Goal: Task Accomplishment & Management: Manage account settings

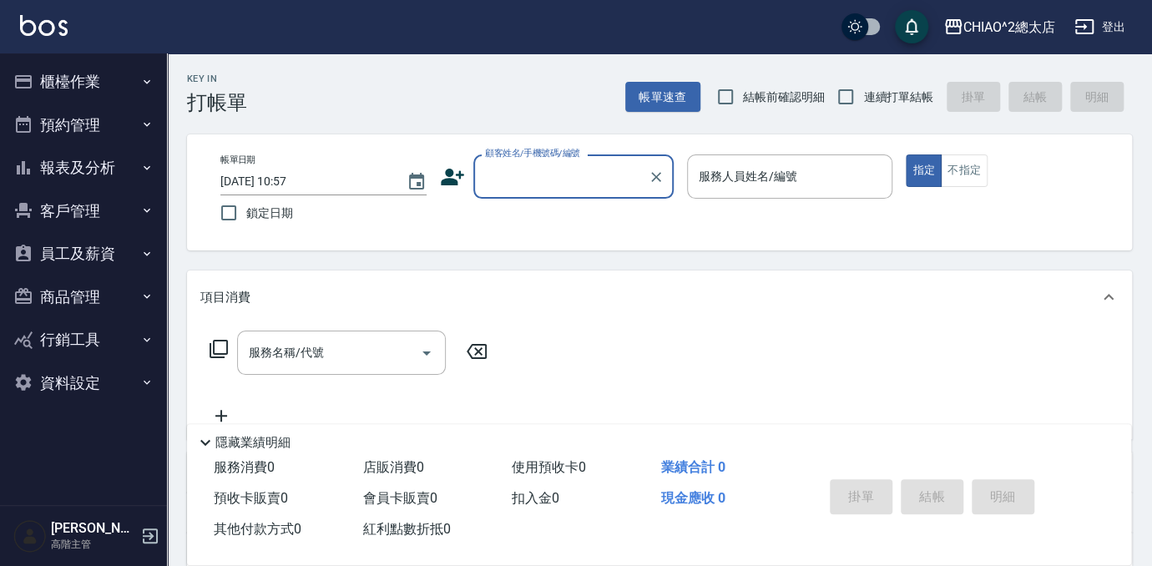
click at [593, 155] on div "顧客姓名/手機號碼/編號" at bounding box center [573, 176] width 200 height 44
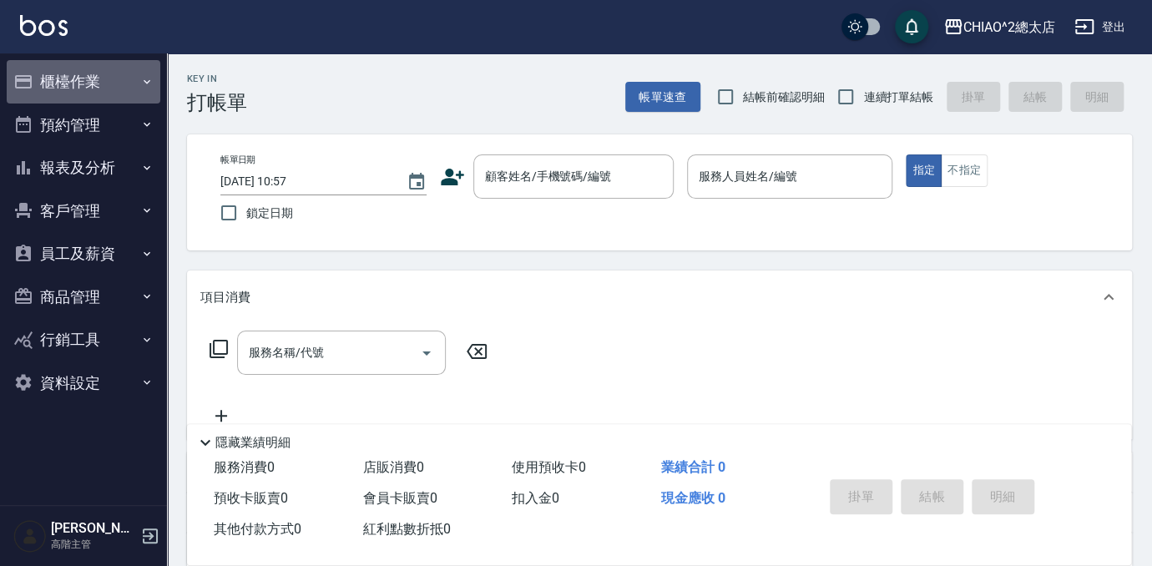
click at [73, 81] on button "櫃檯作業" at bounding box center [84, 81] width 154 height 43
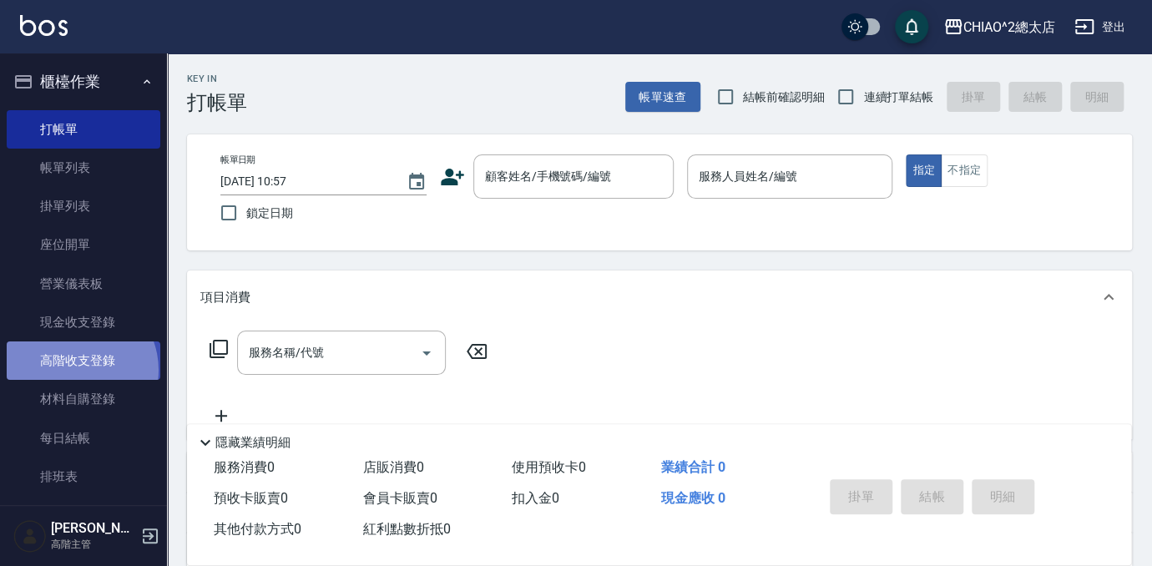
click at [74, 370] on link "高階收支登錄" at bounding box center [84, 360] width 154 height 38
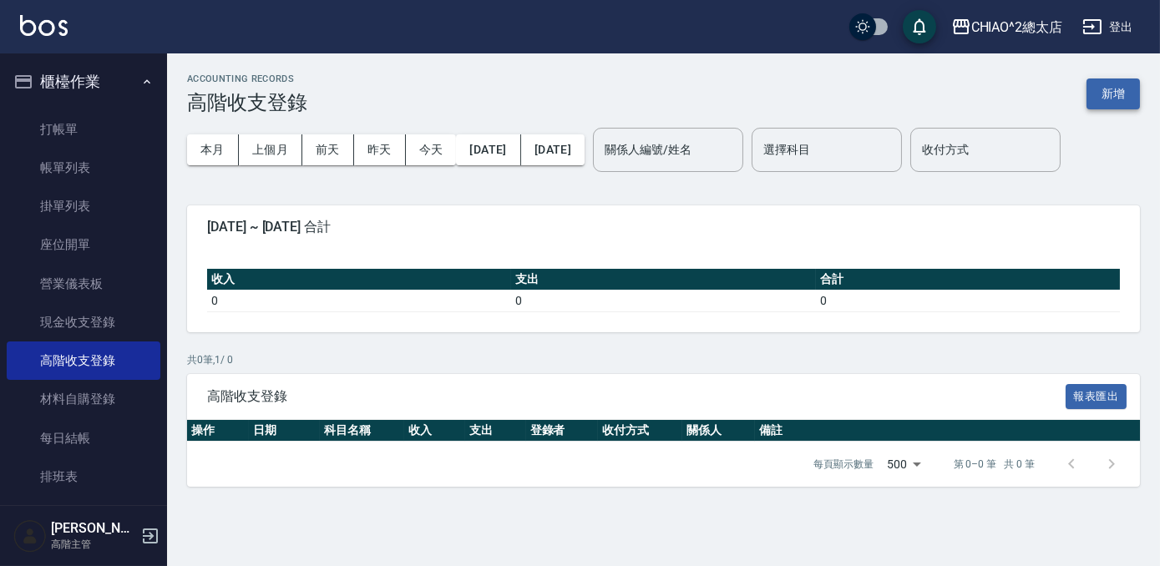
click at [1102, 93] on button "新增" at bounding box center [1112, 93] width 53 height 31
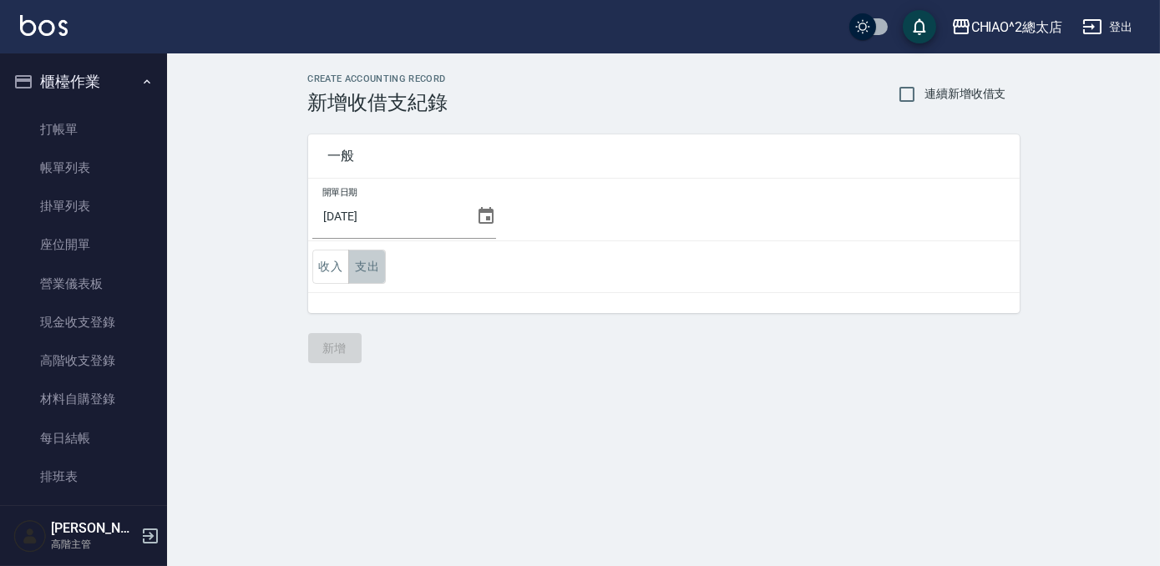
click at [363, 271] on button "支出" at bounding box center [367, 267] width 38 height 34
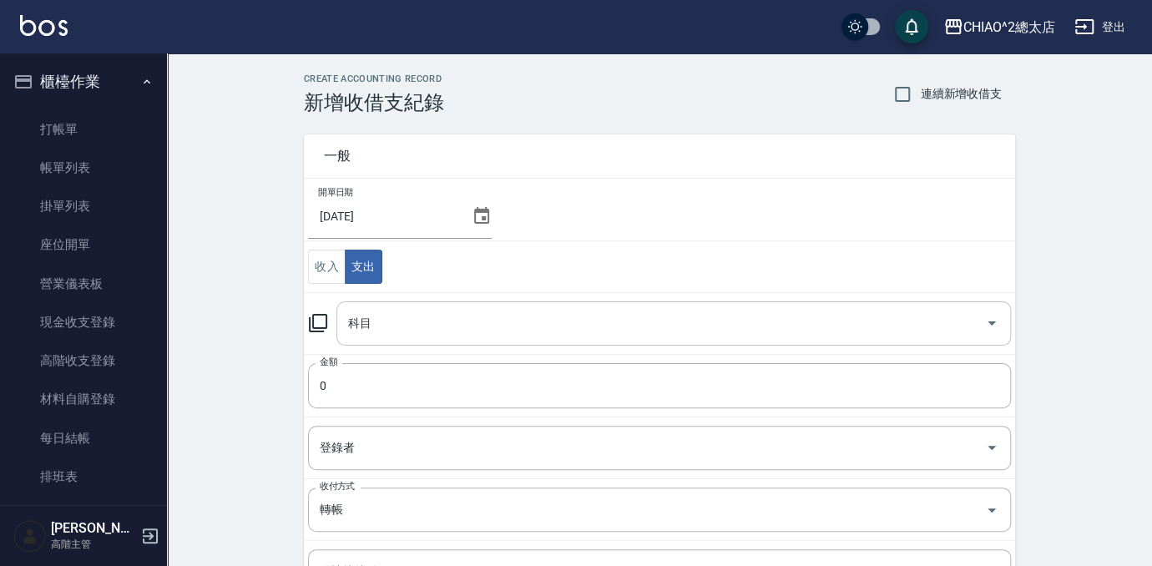
click at [605, 323] on input "科目" at bounding box center [661, 323] width 635 height 29
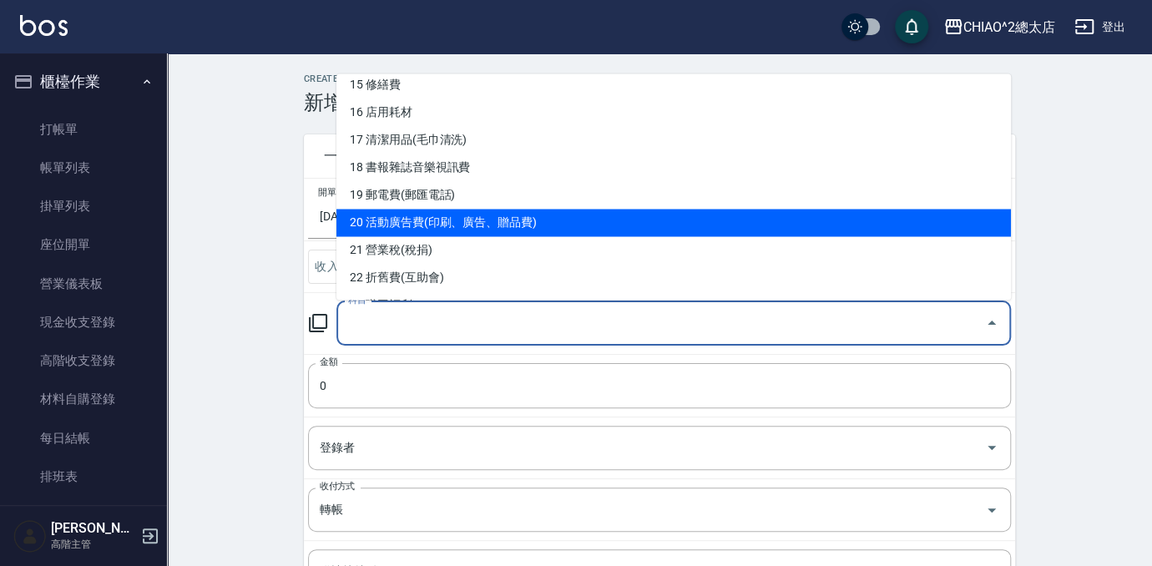
scroll to position [455, 0]
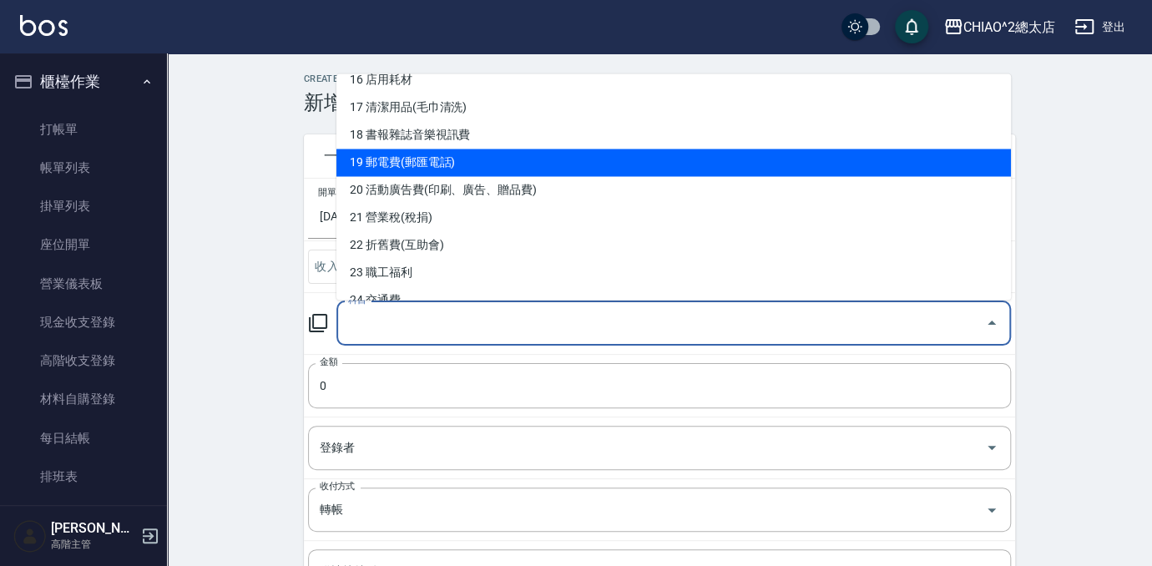
click at [652, 154] on li "19 郵電費(郵匯電話)" at bounding box center [673, 163] width 675 height 28
type input "19 郵電費(郵匯電話)"
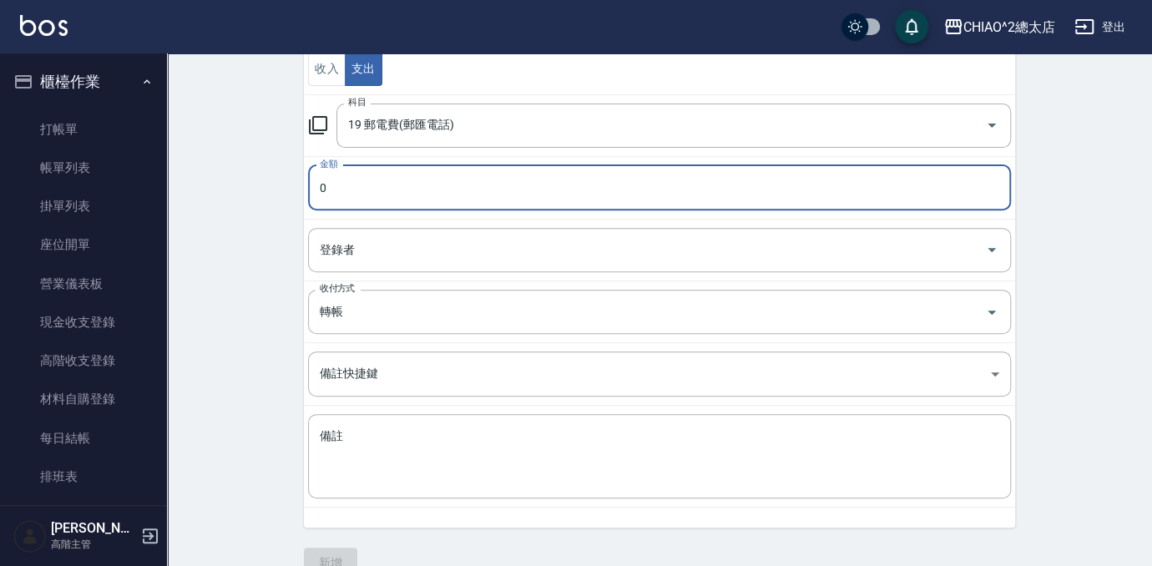
scroll to position [227, 0]
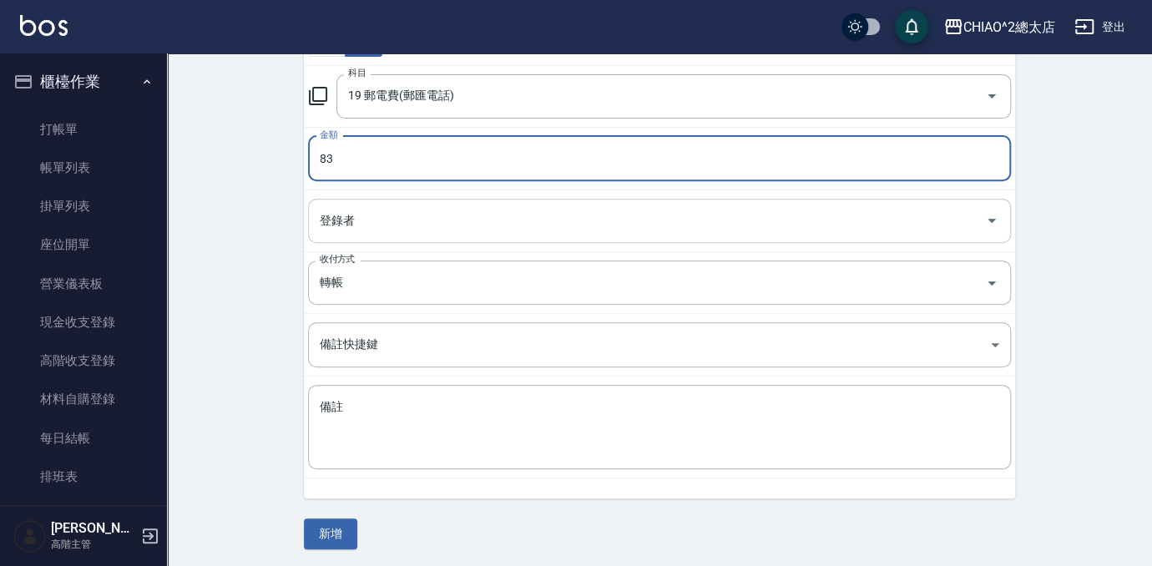
type input "83"
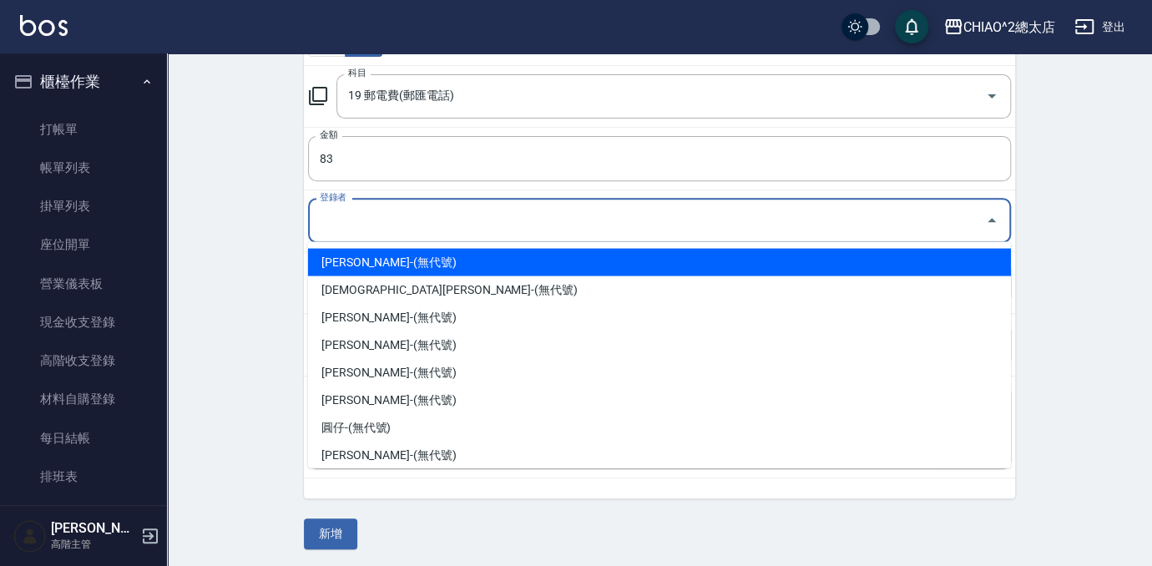
click at [600, 220] on input "登錄者" at bounding box center [647, 220] width 663 height 29
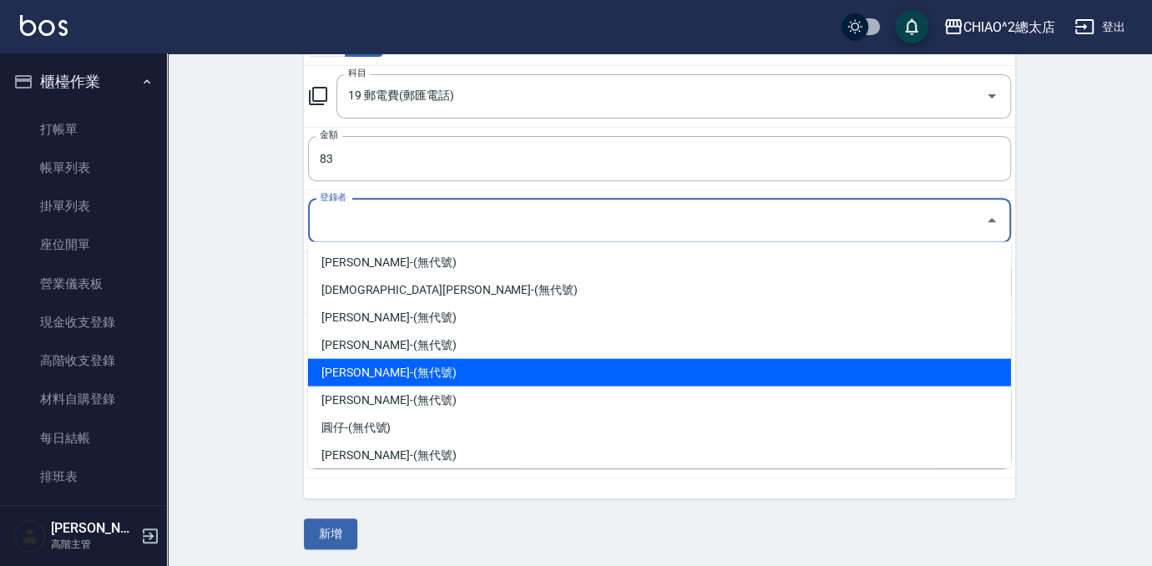
drag, startPoint x: 499, startPoint y: 371, endPoint x: 494, endPoint y: 360, distance: 12.0
click at [498, 371] on li "[PERSON_NAME]-(無代號)" at bounding box center [659, 372] width 703 height 28
type input "[PERSON_NAME]-(無代號)"
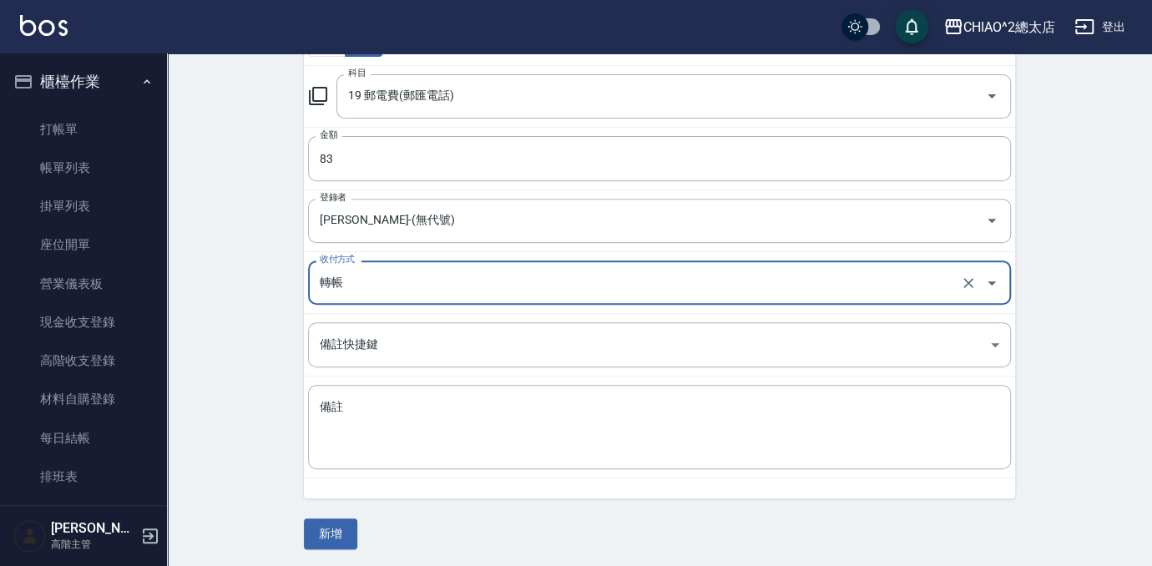
click at [452, 272] on input "轉帳" at bounding box center [636, 282] width 641 height 29
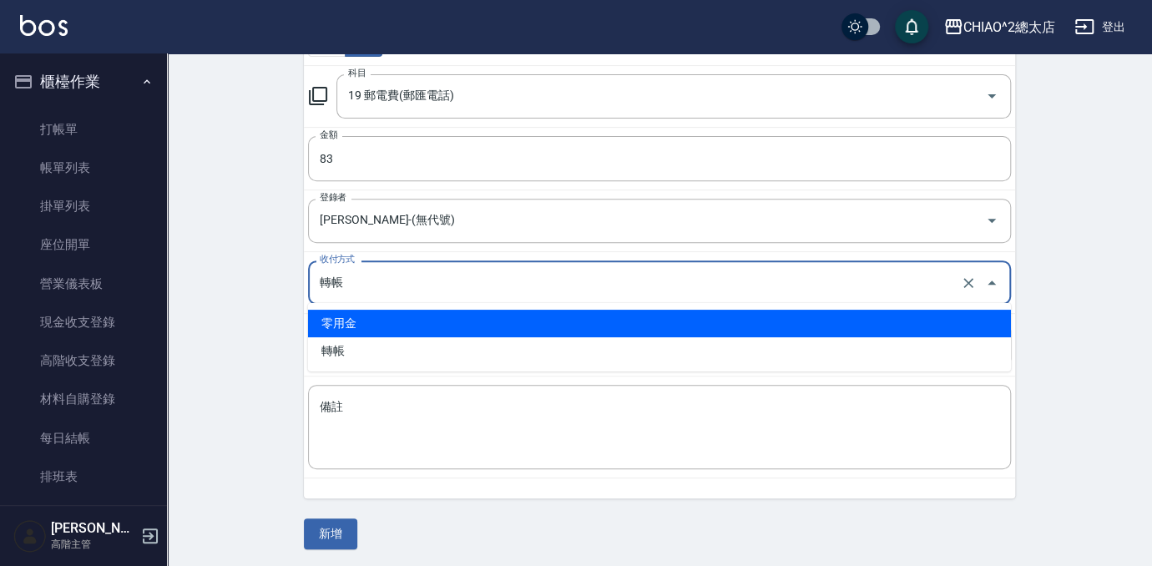
click at [421, 317] on li "零用金" at bounding box center [659, 324] width 703 height 28
type input "零用金"
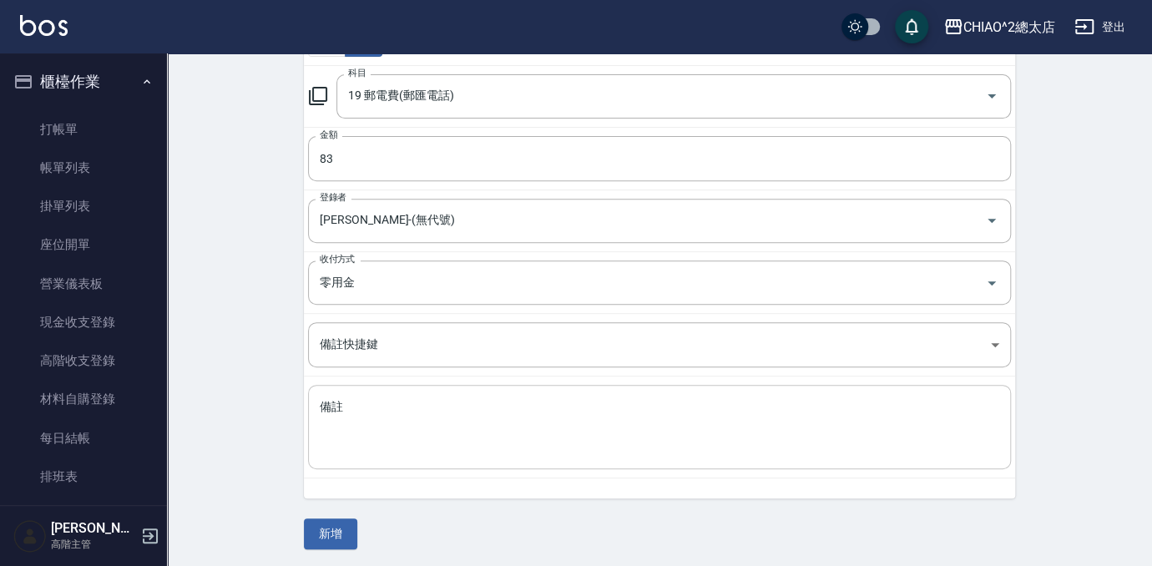
click at [407, 393] on div "x 備註" at bounding box center [659, 427] width 703 height 84
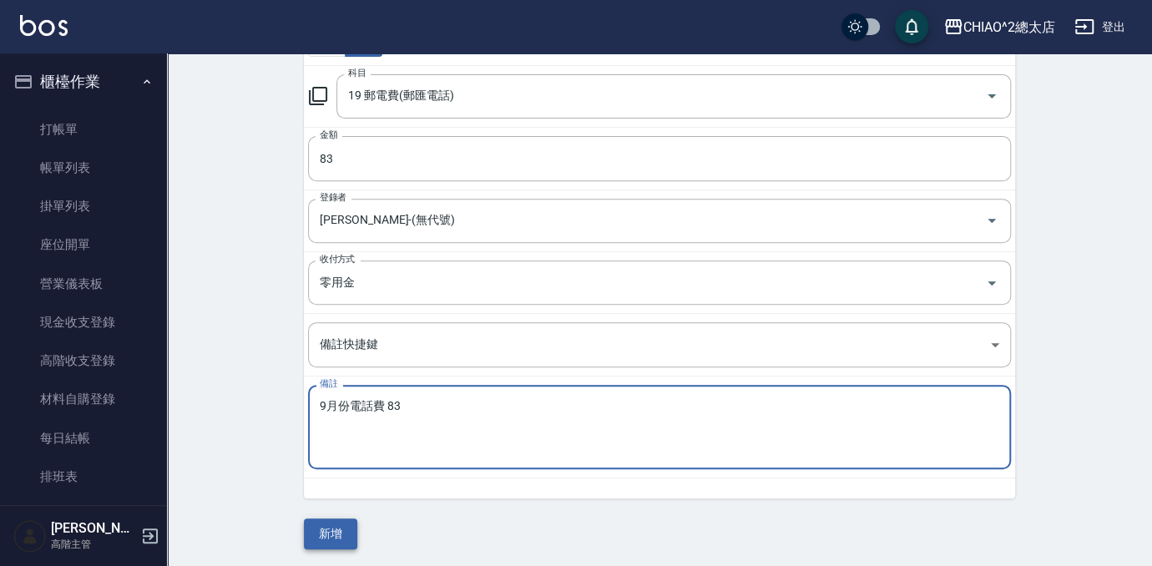
type textarea "9月份電話費 83"
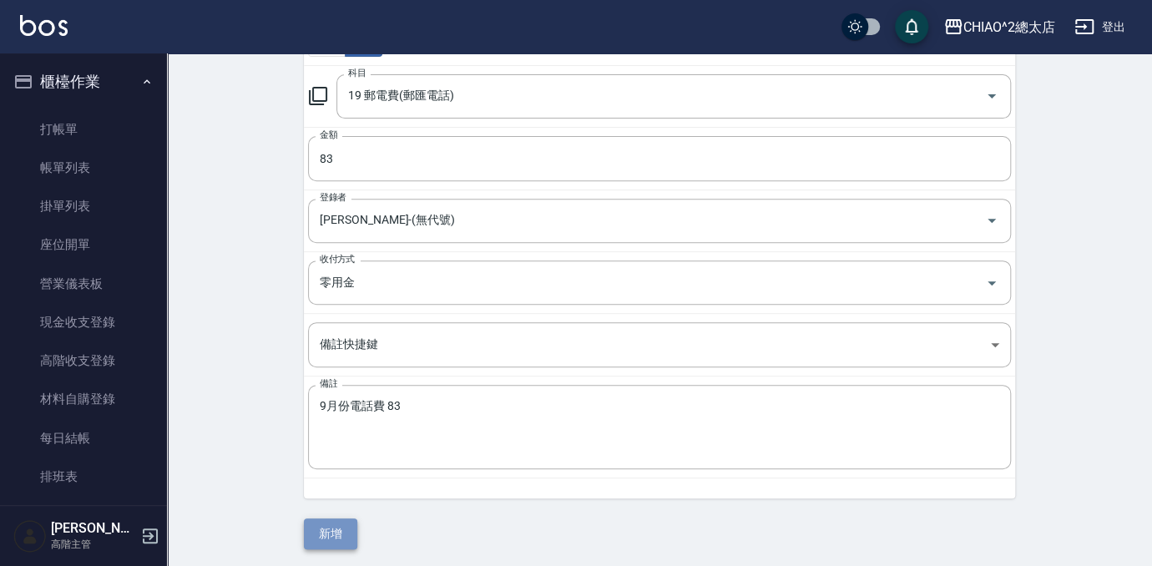
click at [331, 535] on button "新增" at bounding box center [330, 534] width 53 height 31
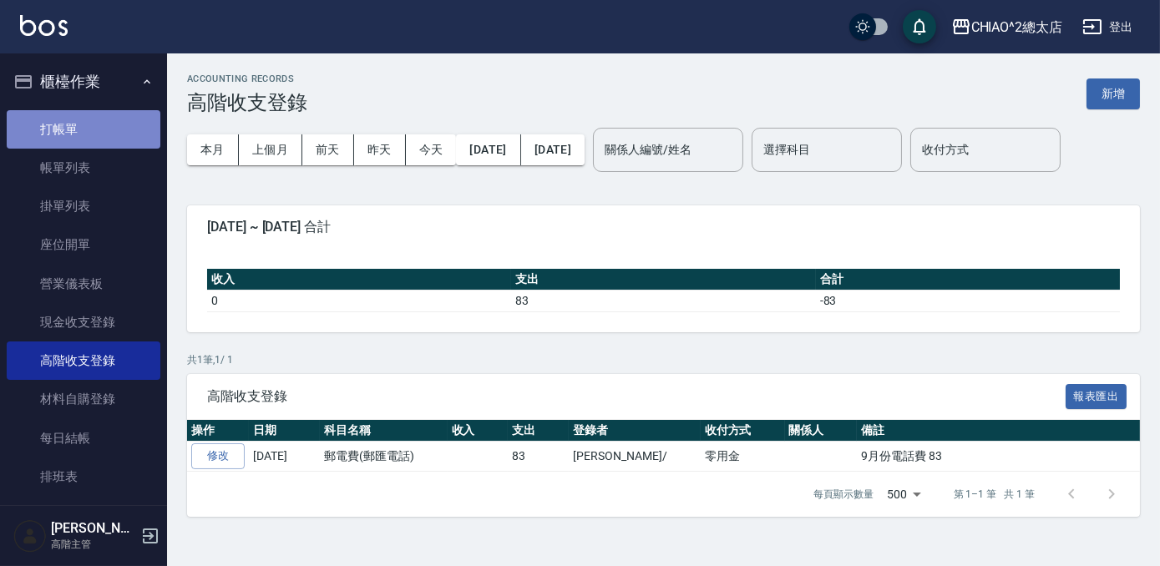
click at [98, 124] on link "打帳單" at bounding box center [84, 129] width 154 height 38
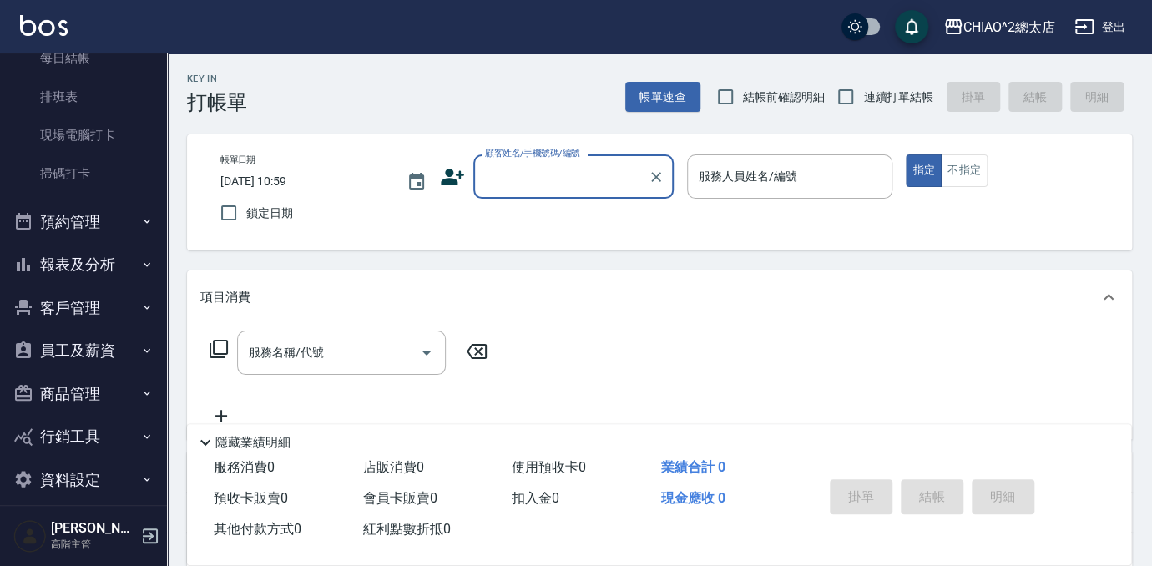
scroll to position [395, 0]
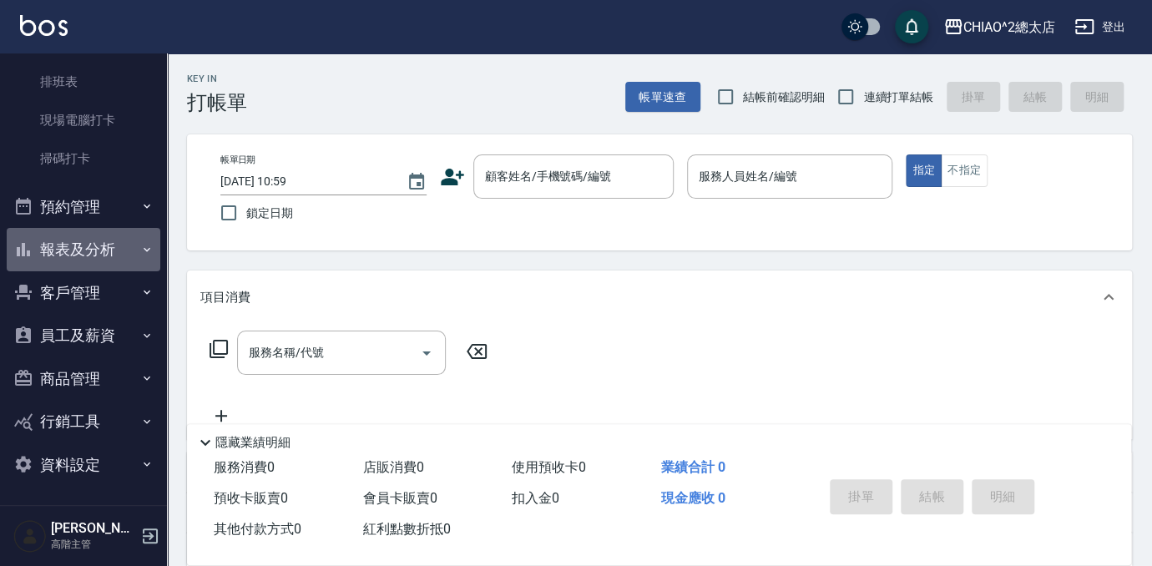
click at [86, 257] on button "報表及分析" at bounding box center [84, 249] width 154 height 43
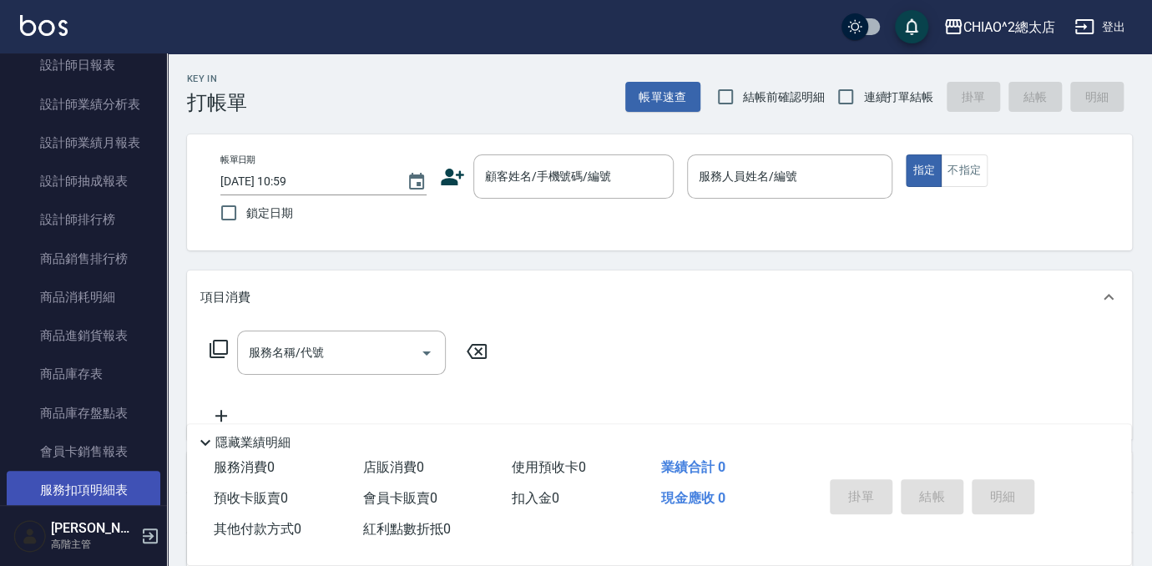
scroll to position [1154, 0]
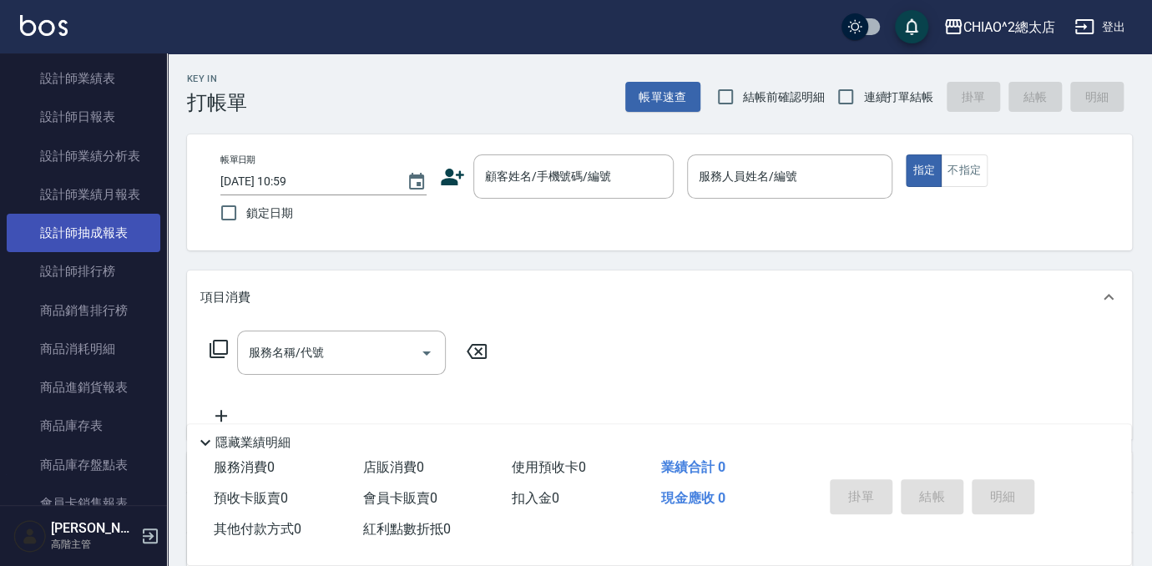
click at [106, 230] on link "設計師抽成報表" at bounding box center [84, 233] width 154 height 38
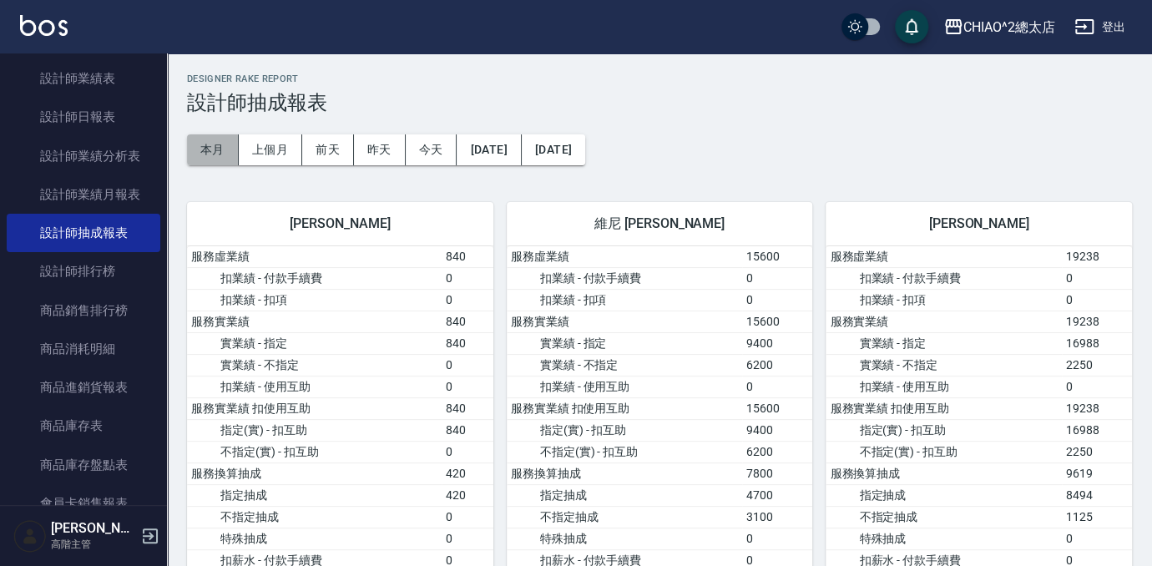
click at [209, 150] on button "本月" at bounding box center [213, 149] width 52 height 31
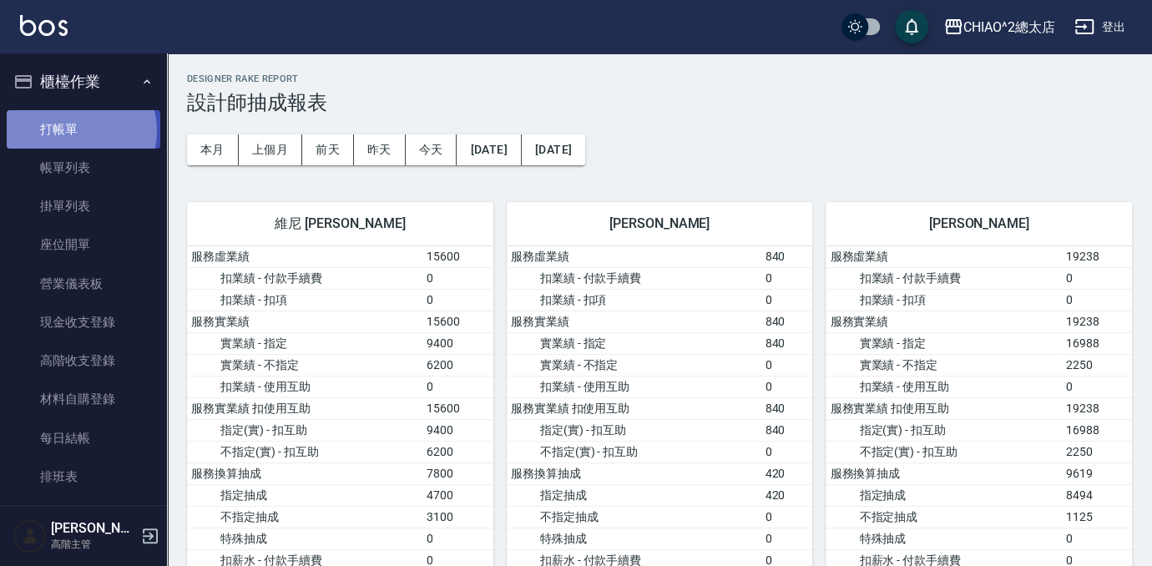
click at [76, 130] on link "打帳單" at bounding box center [84, 129] width 154 height 38
